Goal: Task Accomplishment & Management: Manage account settings

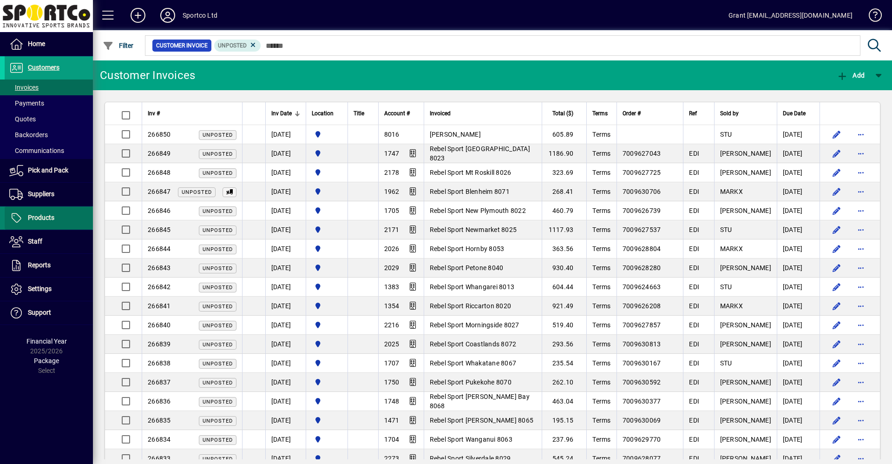
click at [42, 218] on span "Products" at bounding box center [41, 217] width 26 height 7
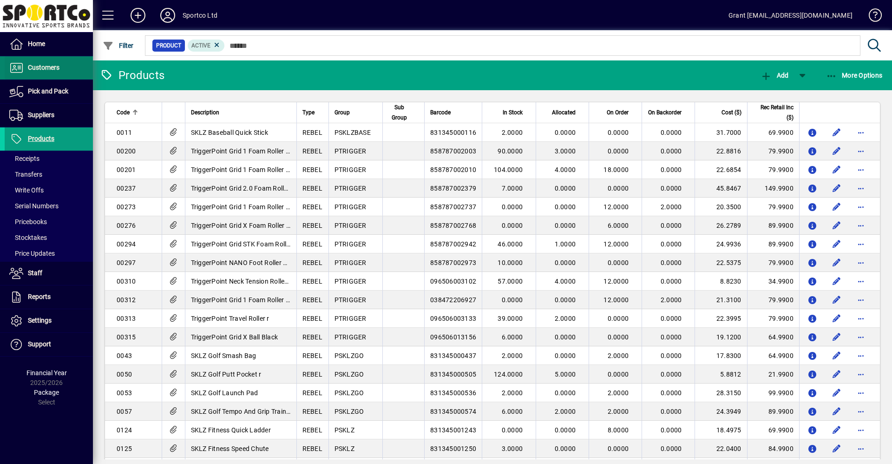
click at [43, 66] on span "Customers" at bounding box center [44, 67] width 32 height 7
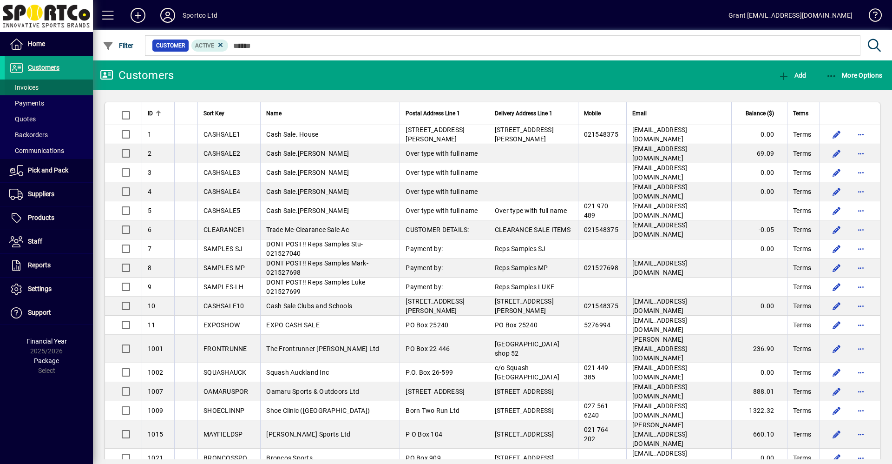
click at [29, 86] on span "Invoices" at bounding box center [23, 87] width 29 height 7
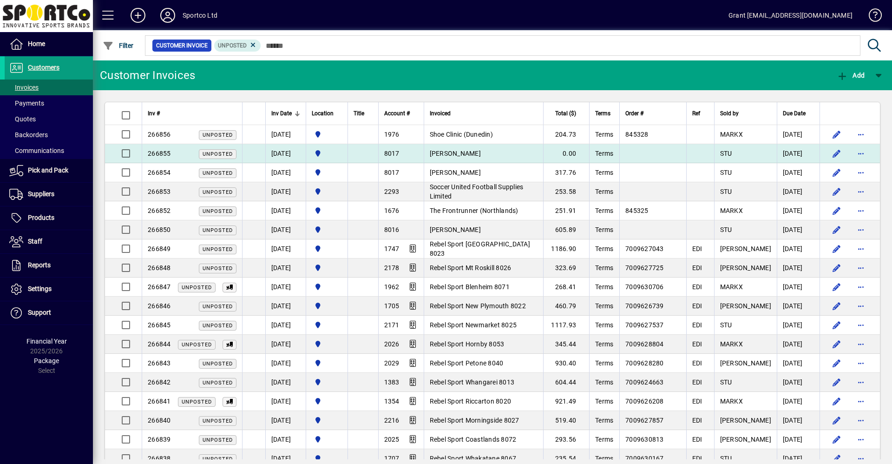
click at [502, 152] on td "[PERSON_NAME]" at bounding box center [484, 153] width 120 height 19
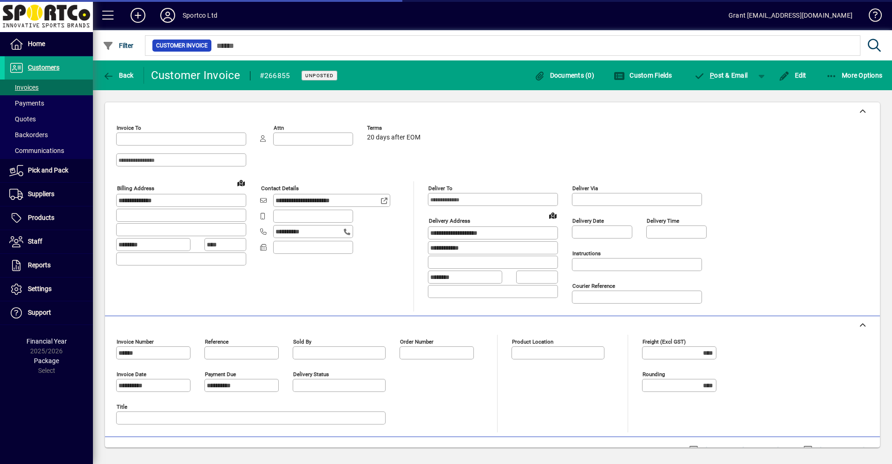
type input "**********"
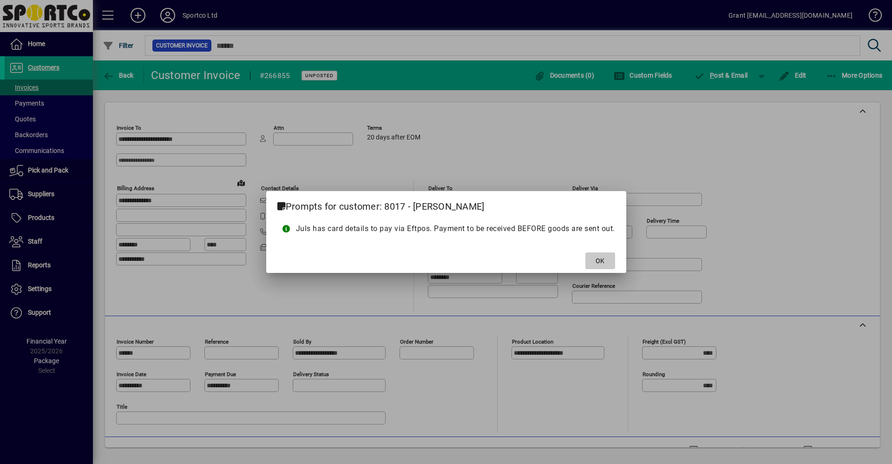
click at [604, 261] on span "OK" at bounding box center [600, 261] width 9 height 10
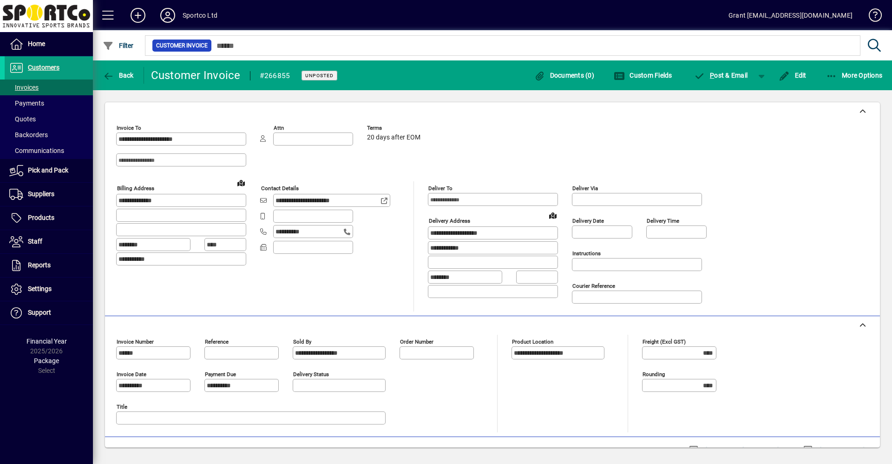
scroll to position [108, 0]
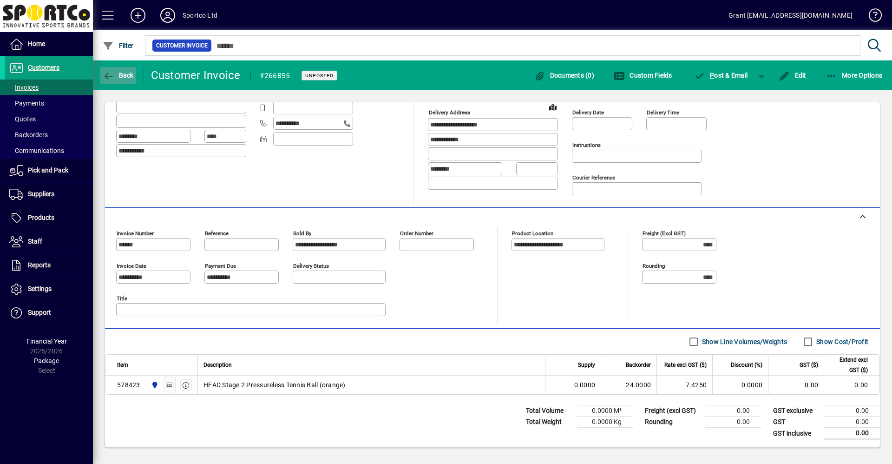
click at [111, 72] on icon "button" at bounding box center [109, 76] width 12 height 9
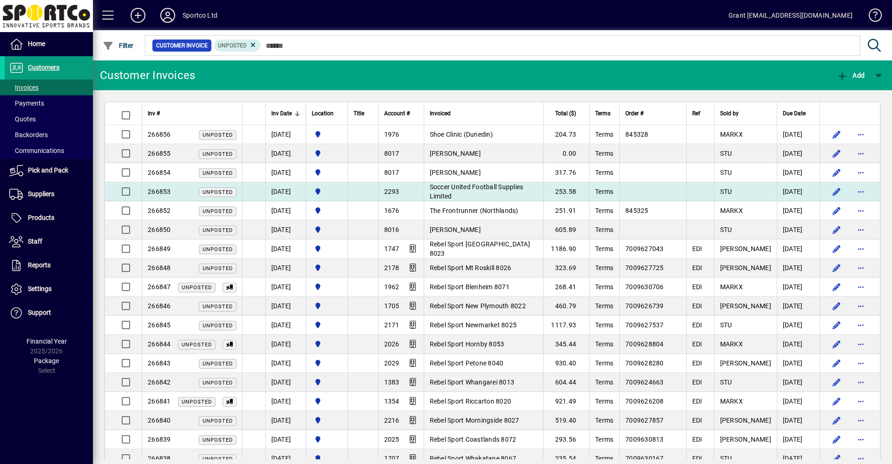
click at [476, 193] on span "Soccer United Football Supplies Limited" at bounding box center [477, 191] width 94 height 17
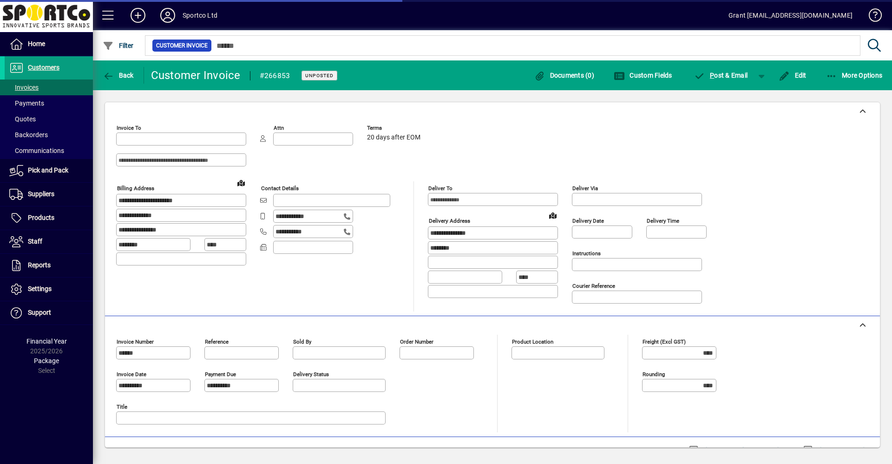
type input "**********"
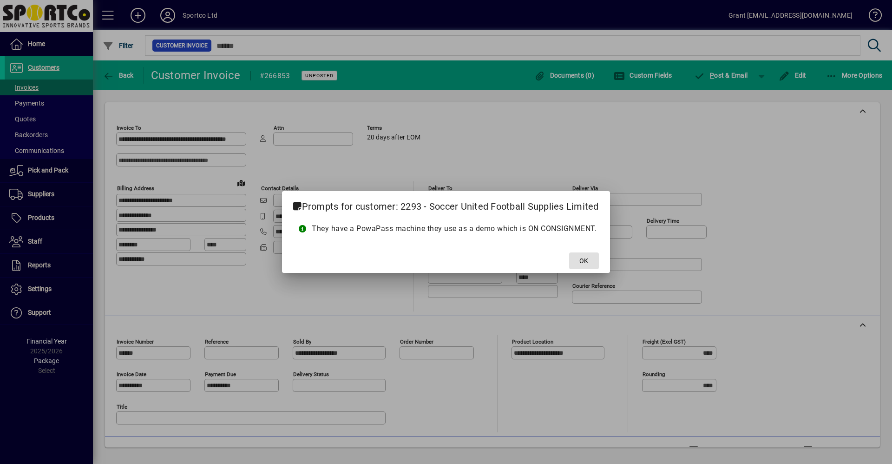
click at [583, 261] on span "OK" at bounding box center [584, 261] width 9 height 10
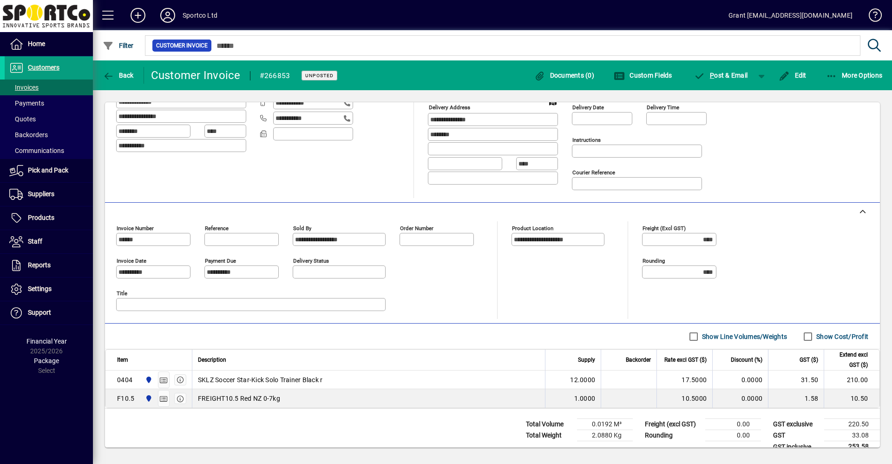
scroll to position [127, 0]
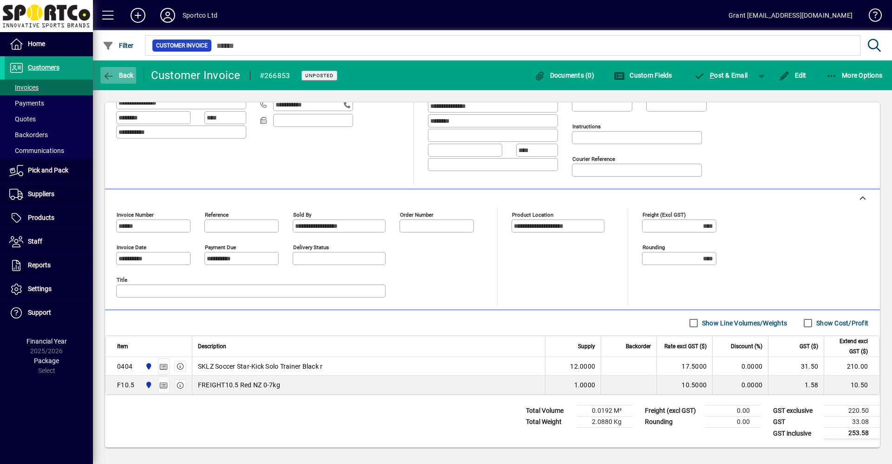
click at [118, 77] on span "Back" at bounding box center [118, 75] width 31 height 7
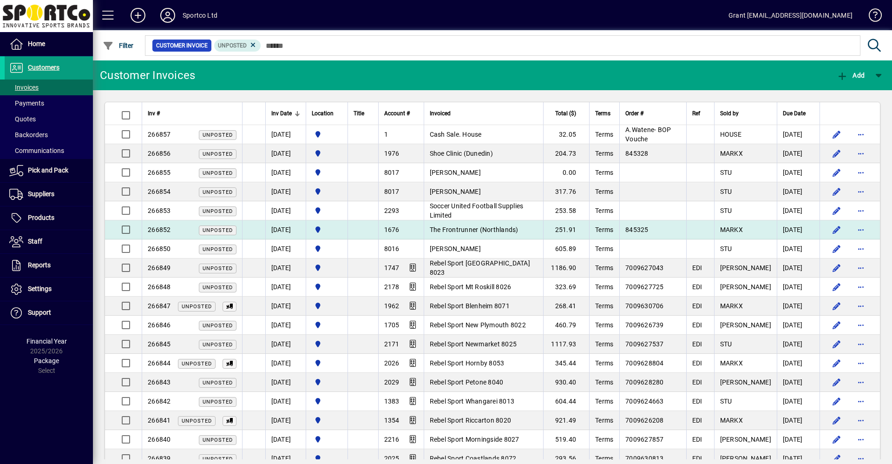
click at [467, 227] on span "The Frontrunner (Northlands)" at bounding box center [474, 229] width 89 height 7
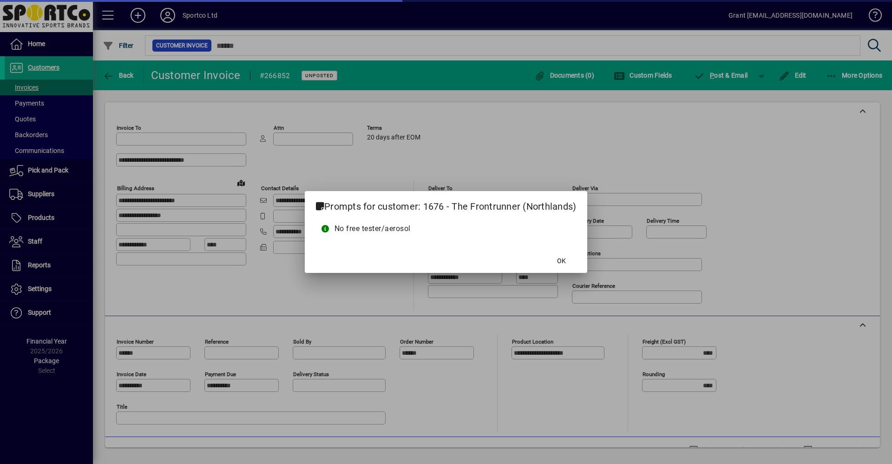
type input "**********"
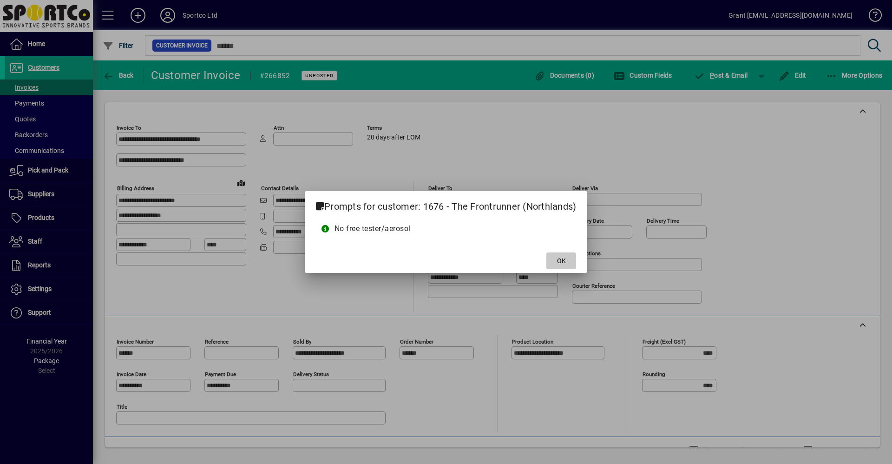
click at [556, 262] on span at bounding box center [562, 261] width 30 height 22
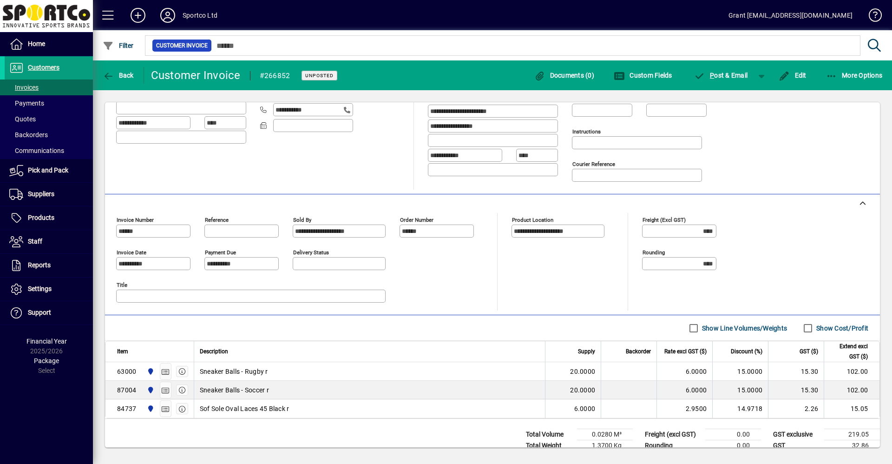
scroll to position [145, 0]
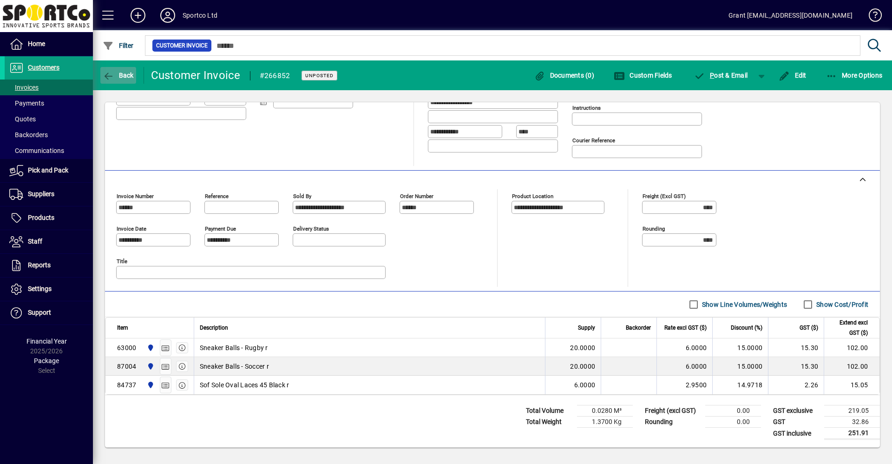
click at [122, 76] on span "Back" at bounding box center [118, 75] width 31 height 7
